Goal: Task Accomplishment & Management: Use online tool/utility

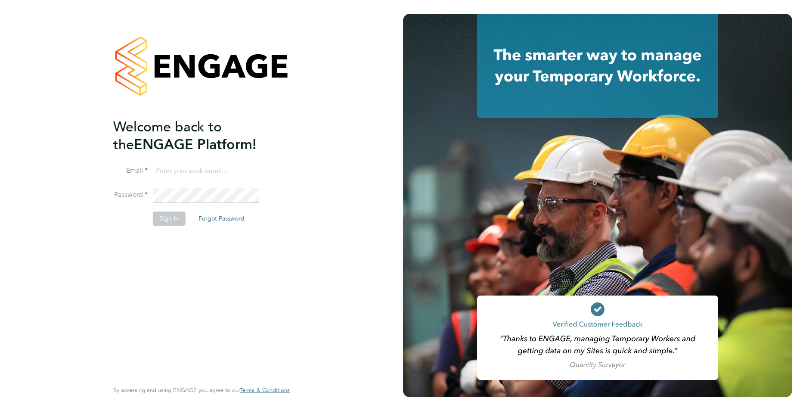
type input "[EMAIL_ADDRESS][DOMAIN_NAME]"
click at [161, 217] on button "Sign In" at bounding box center [169, 219] width 33 height 14
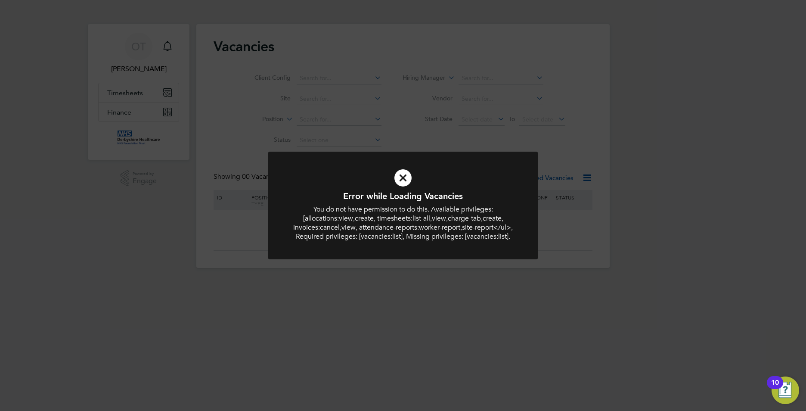
click at [400, 181] on icon at bounding box center [403, 178] width 224 height 34
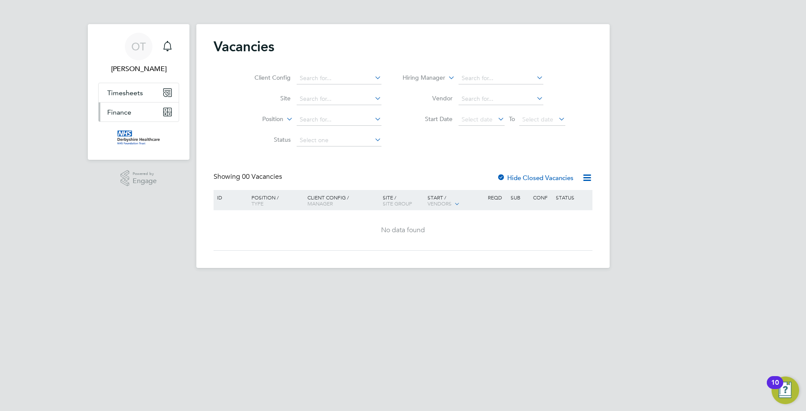
click at [123, 109] on span "Finance" at bounding box center [119, 112] width 24 height 8
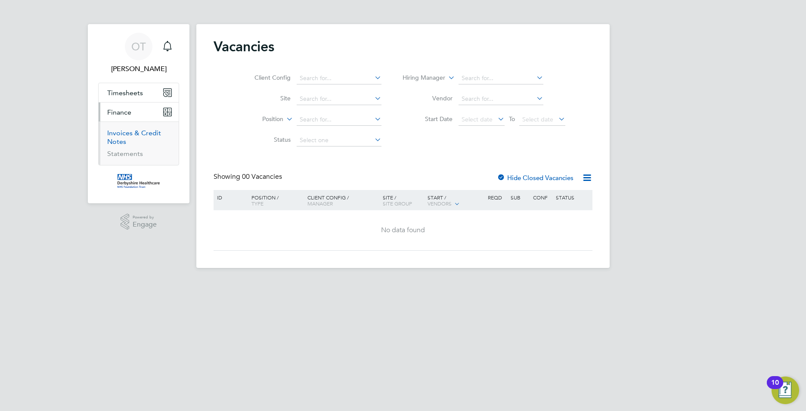
click at [153, 137] on link "Invoices & Credit Notes" at bounding box center [134, 137] width 54 height 17
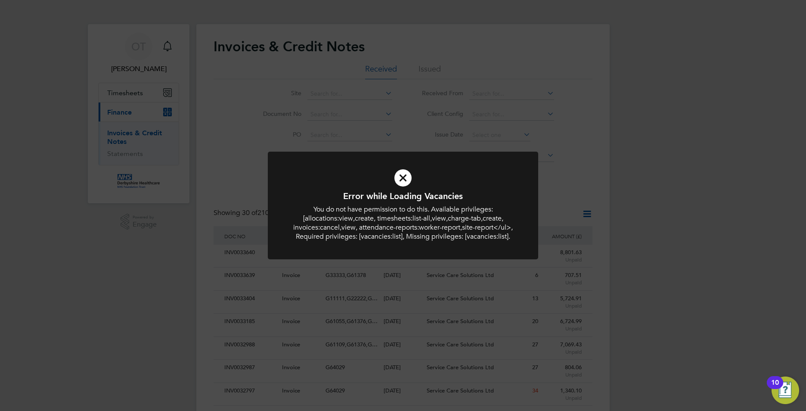
click at [405, 178] on icon at bounding box center [403, 178] width 224 height 34
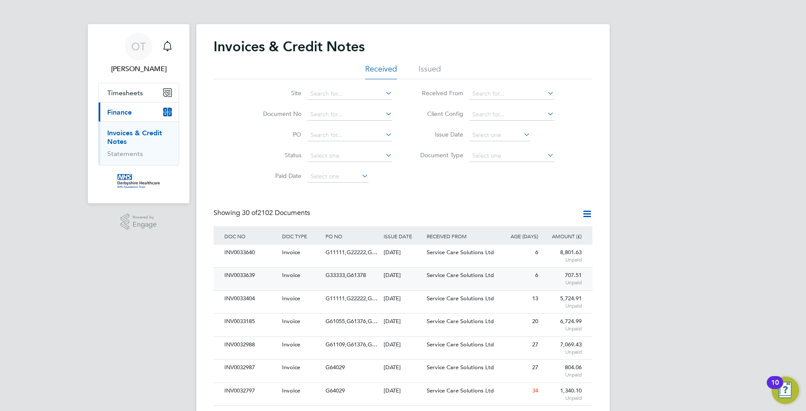
click at [256, 285] on div "INV0033639 Invoice G33333,G61378 29 Aug 2025 Derbyshire Healthcare NHS Trust Se…" at bounding box center [403, 278] width 379 height 23
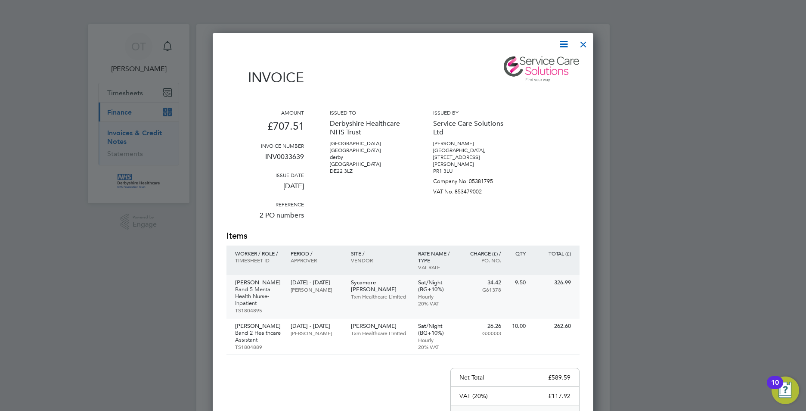
click at [275, 283] on p "Abiodun Akinmusire" at bounding box center [258, 282] width 47 height 7
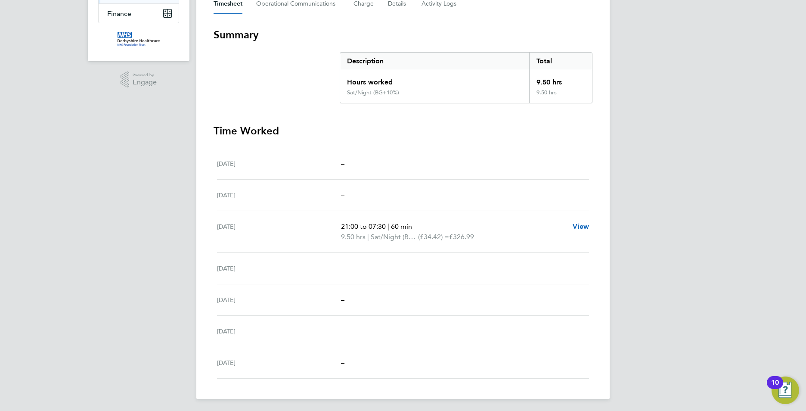
scroll to position [136, 0]
